Goal: Transaction & Acquisition: Purchase product/service

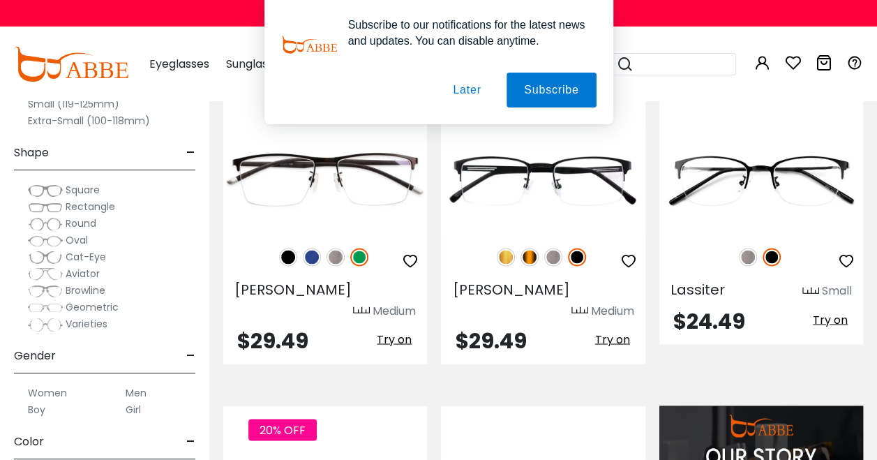
scroll to position [1019, 0]
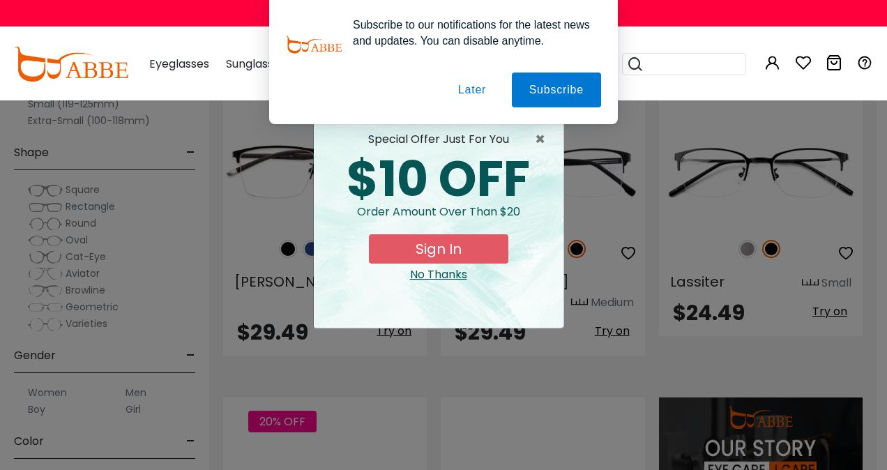
click at [472, 87] on button "Later" at bounding box center [472, 90] width 63 height 35
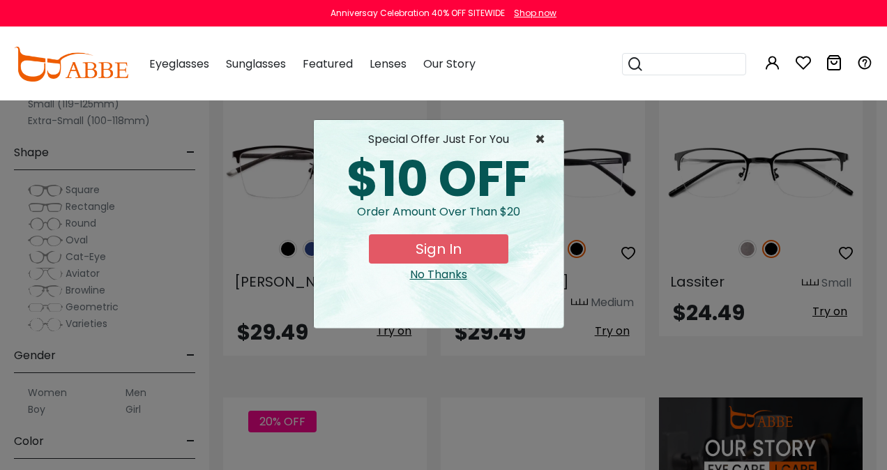
click at [541, 142] on span "×" at bounding box center [543, 139] width 17 height 17
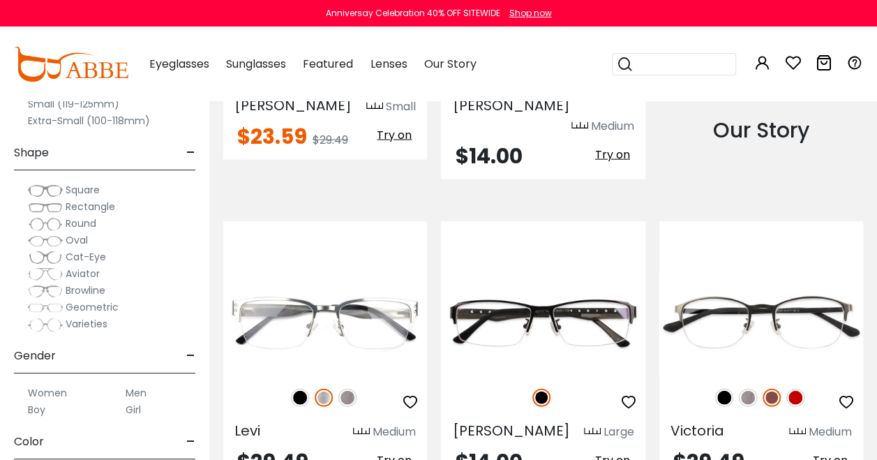
scroll to position [1528, 0]
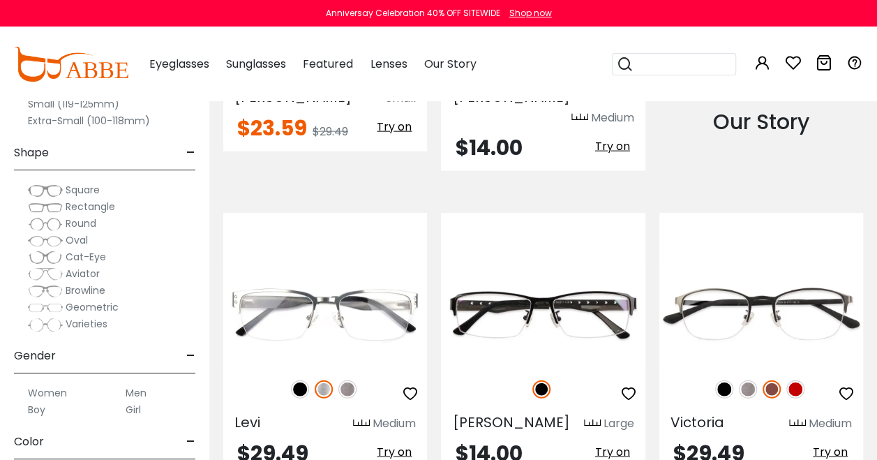
drag, startPoint x: 211, startPoint y: 137, endPoint x: 212, endPoint y: 153, distance: 16.1
drag, startPoint x: 882, startPoint y: 110, endPoint x: 149, endPoint y: 278, distance: 752.9
click at [149, 278] on div "Aviator" at bounding box center [104, 273] width 181 height 17
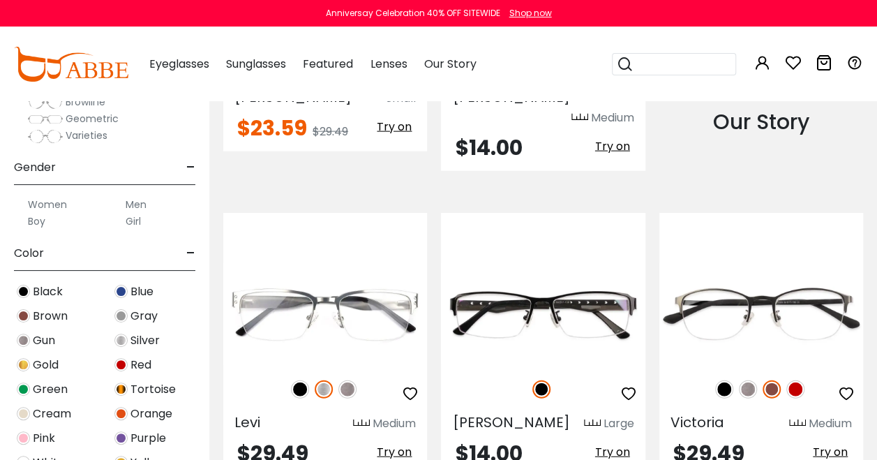
scroll to position [212, 0]
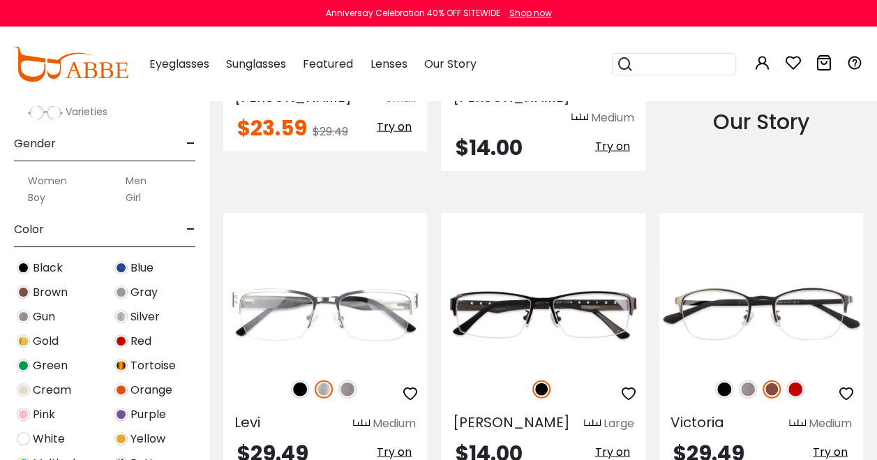
click at [134, 177] on label "Men" at bounding box center [136, 180] width 21 height 17
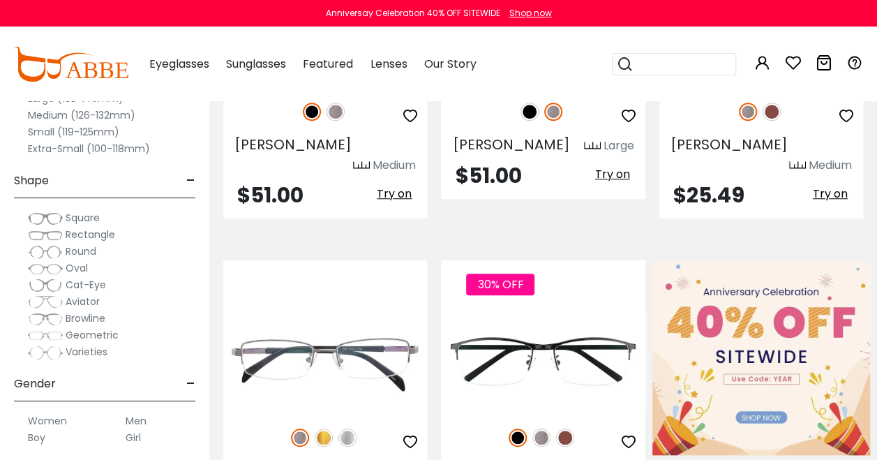
scroll to position [460, 0]
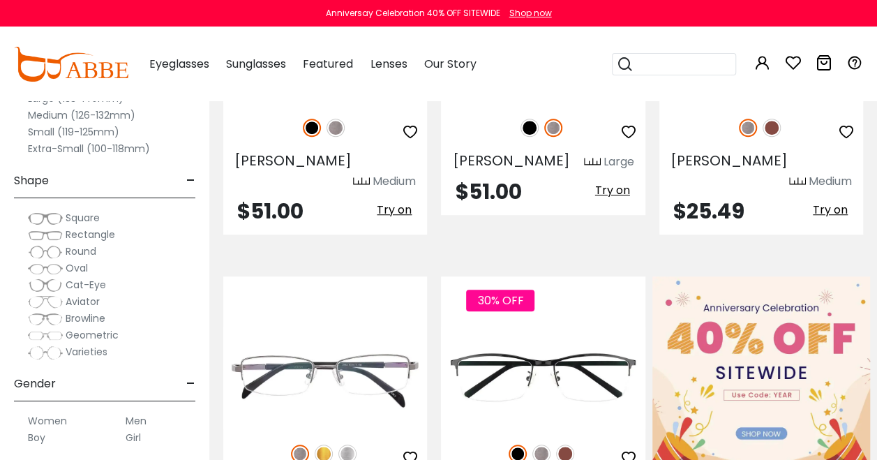
click at [160, 228] on div "Rectangle" at bounding box center [104, 234] width 181 height 17
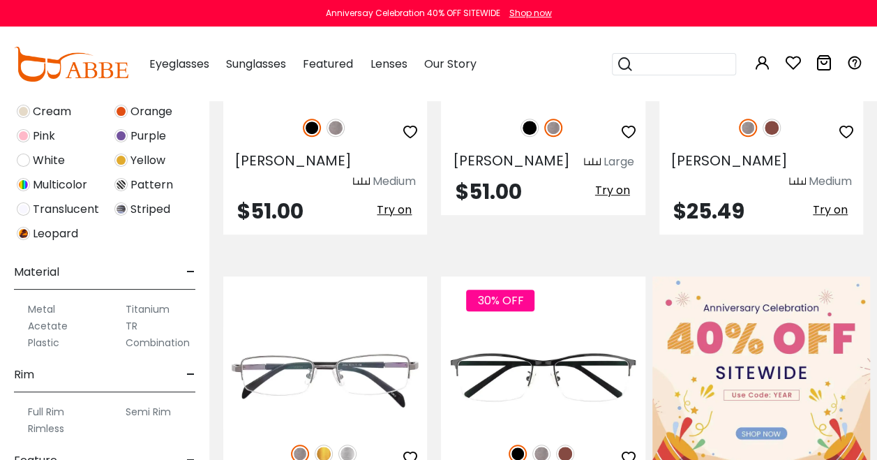
scroll to position [555, 0]
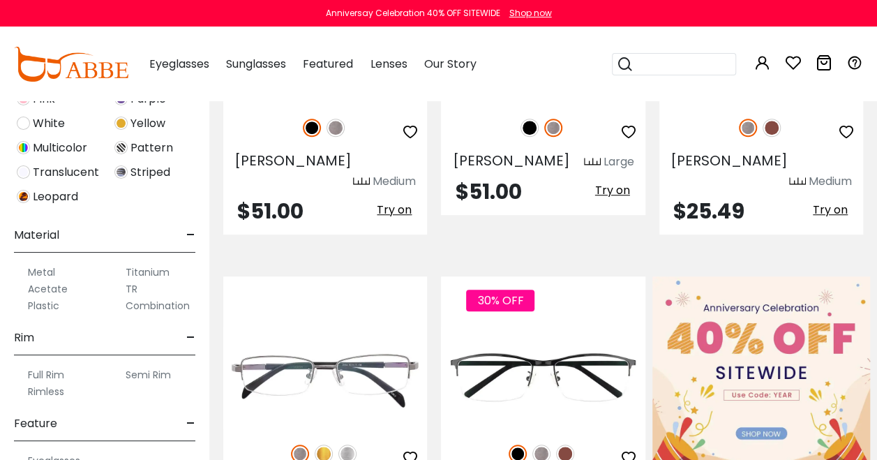
click at [151, 272] on label "Titanium" at bounding box center [148, 272] width 44 height 17
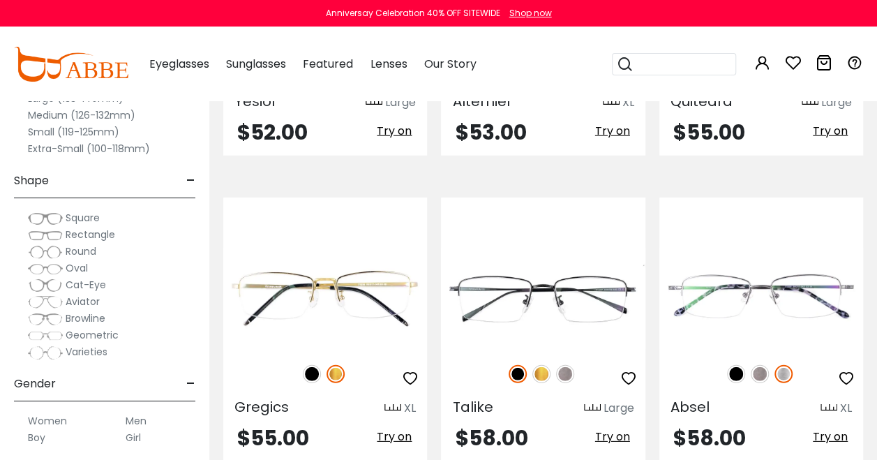
scroll to position [1688, 0]
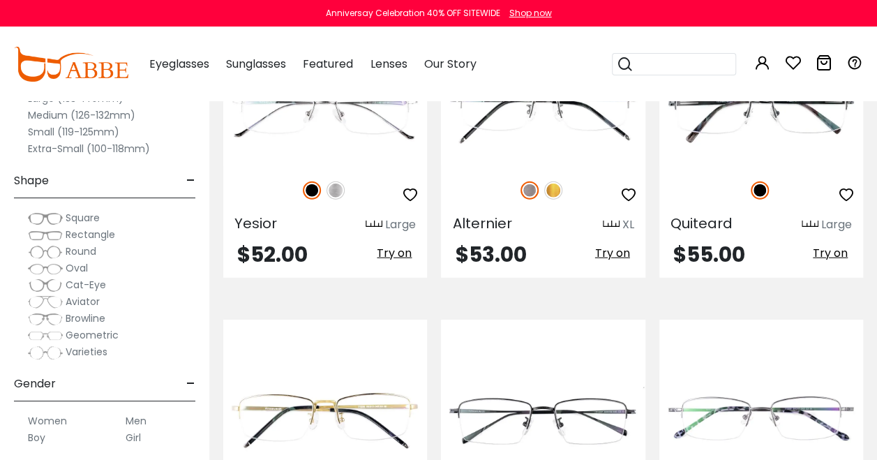
click at [50, 110] on label "Medium (126-132mm)" at bounding box center [81, 115] width 107 height 17
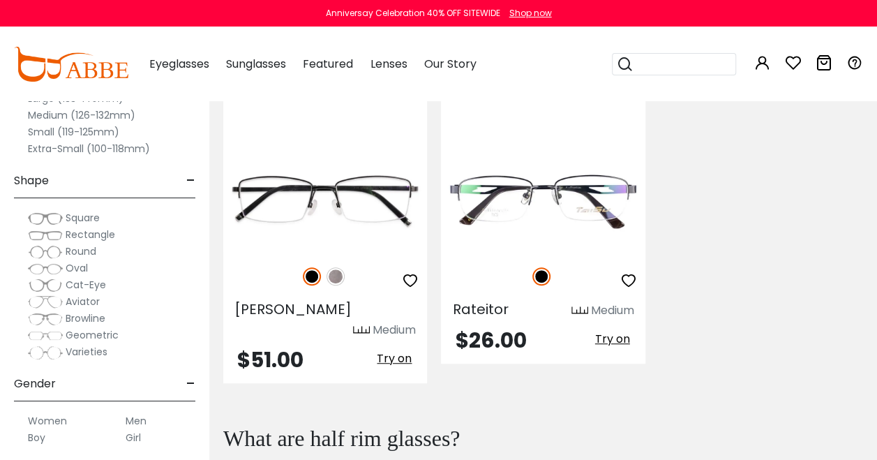
scroll to position [321, 0]
